Goal: Transaction & Acquisition: Purchase product/service

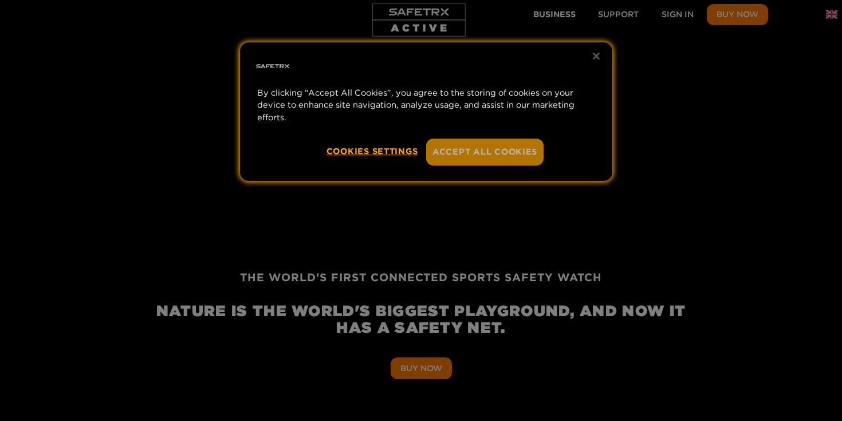
scroll to position [0, 3714]
click at [490, 149] on button "Accept All Cookies" at bounding box center [484, 152] width 117 height 26
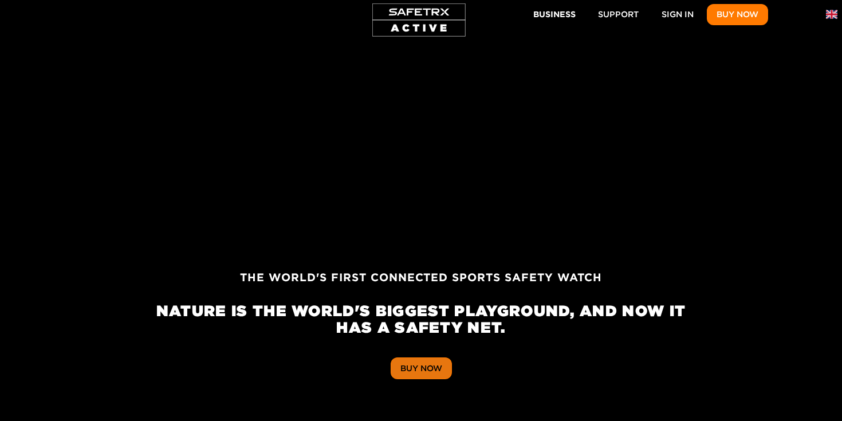
scroll to position [0, 5836]
click at [423, 370] on span "Buy Now" at bounding box center [421, 369] width 42 height 14
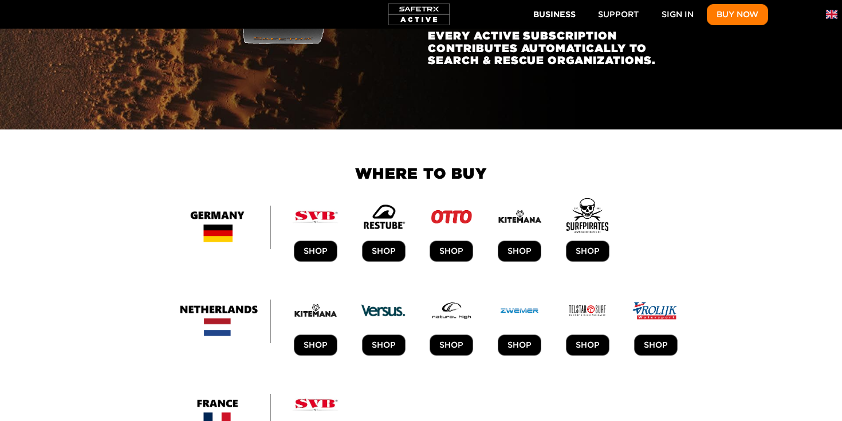
scroll to position [0, 67]
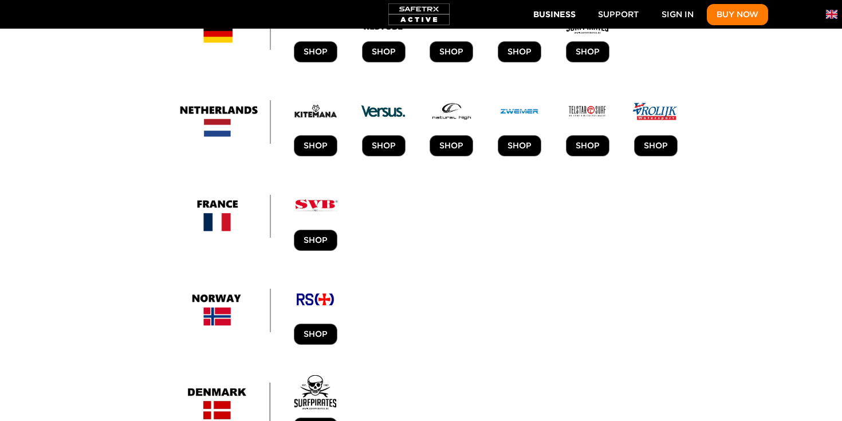
scroll to position [0, 531]
click at [411, 11] on img at bounding box center [419, 14] width 68 height 29
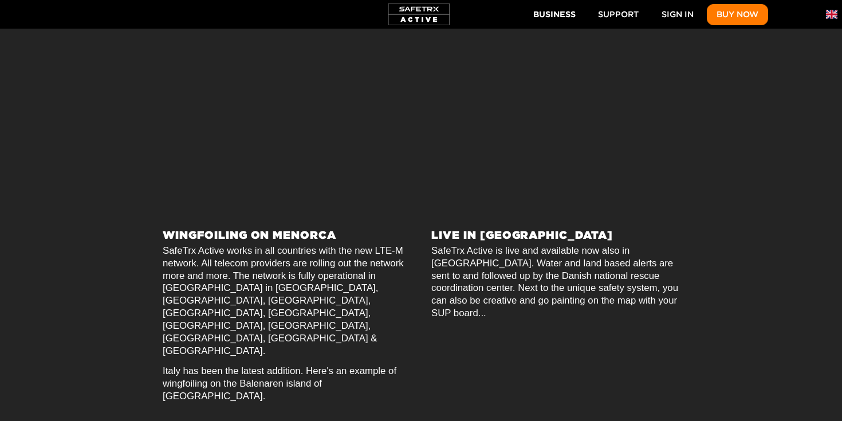
scroll to position [600, 0]
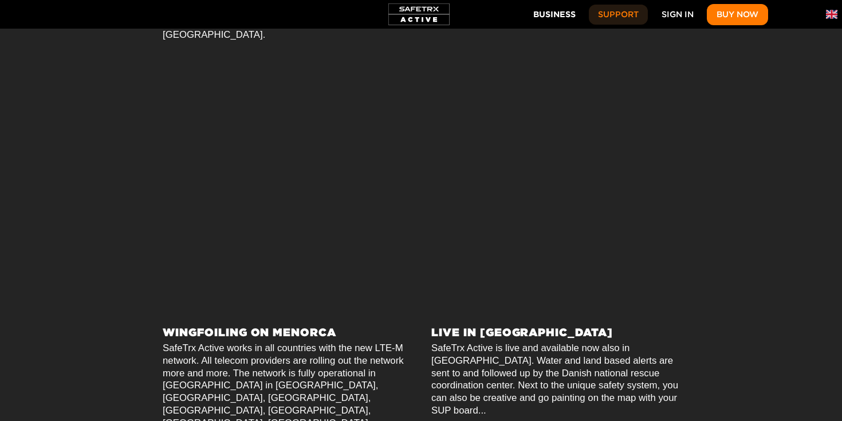
click at [619, 13] on span "Support" at bounding box center [618, 14] width 41 height 14
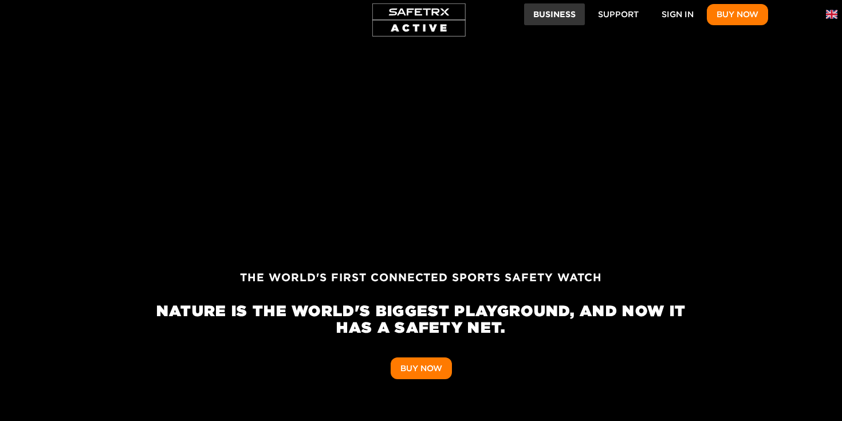
scroll to position [0, 0]
click at [566, 12] on span "Business" at bounding box center [554, 14] width 42 height 14
click at [614, 14] on span "Support" at bounding box center [618, 14] width 41 height 14
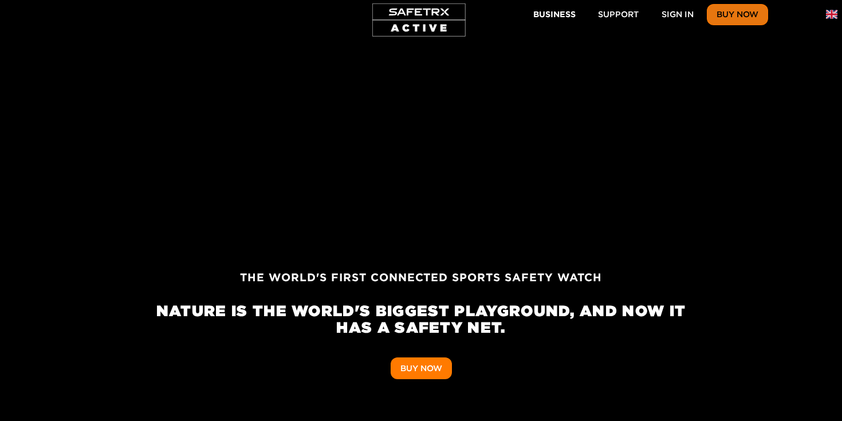
click at [736, 14] on span "Buy Now" at bounding box center [738, 14] width 42 height 14
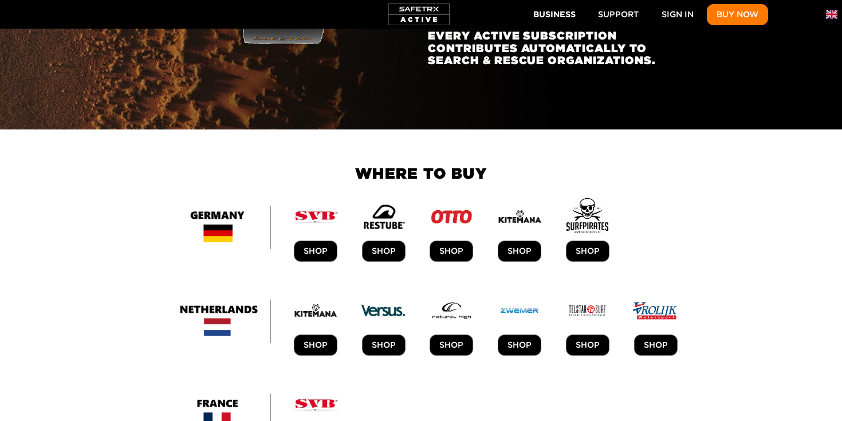
scroll to position [0, 4361]
